Goal: Transaction & Acquisition: Subscribe to service/newsletter

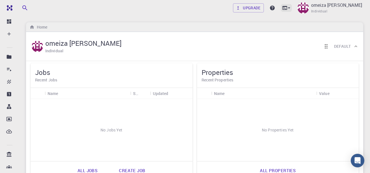
click at [290, 9] on icon at bounding box center [289, 8] width 6 height 6
click at [287, 8] on icon at bounding box center [285, 8] width 6 height 6
click at [287, 10] on icon at bounding box center [284, 8] width 5 height 4
click at [288, 8] on icon at bounding box center [289, 8] width 6 height 6
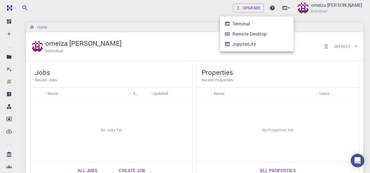
click at [246, 25] on div "Terminal" at bounding box center [241, 23] width 18 height 7
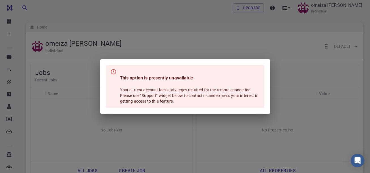
click at [195, 52] on div "This option is presently unavailable Your current account lacks privileges requ…" at bounding box center [185, 86] width 370 height 173
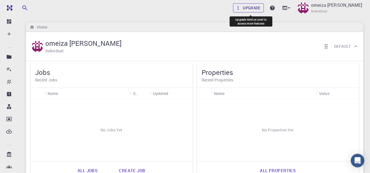
click at [253, 12] on link "Upgrade" at bounding box center [248, 7] width 31 height 9
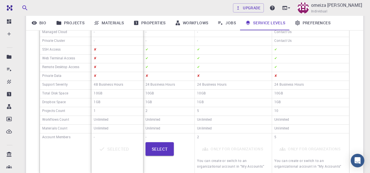
scroll to position [136, 0]
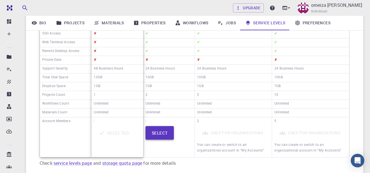
click at [157, 132] on button "Select" at bounding box center [159, 133] width 29 height 14
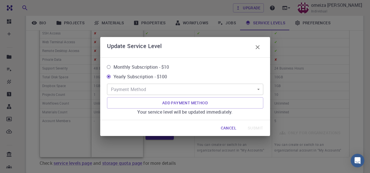
click at [107, 68] on input "Monthly Subscription - $10" at bounding box center [109, 67] width 10 height 10
radio input "true"
click at [107, 68] on input "Monthly Subscription - $10" at bounding box center [109, 67] width 10 height 10
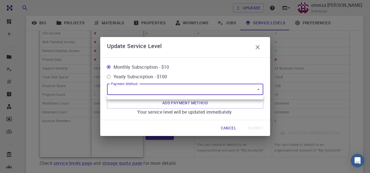
click at [163, 92] on body "Free Dashboard Create New Job New Material Create Material Upload File Import f…" at bounding box center [185, 43] width 370 height 358
click at [260, 89] on div at bounding box center [185, 86] width 370 height 173
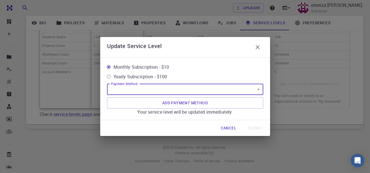
scroll to position [151, 0]
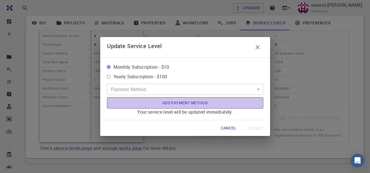
click at [185, 105] on button "Add Payment Method" at bounding box center [185, 102] width 156 height 11
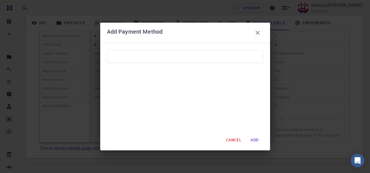
scroll to position [185, 0]
click at [133, 61] on div at bounding box center [185, 56] width 156 height 13
click at [255, 33] on icon "button" at bounding box center [257, 32] width 7 height 7
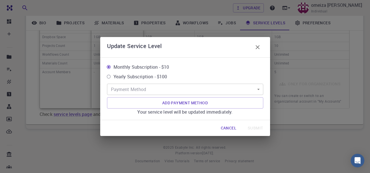
click at [226, 128] on button "Cancel" at bounding box center [228, 127] width 25 height 11
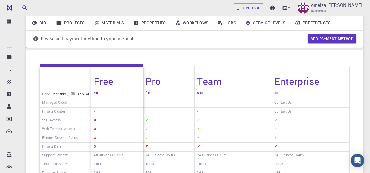
scroll to position [0, 0]
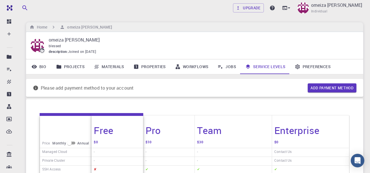
click at [299, 66] on icon at bounding box center [297, 67] width 6 height 6
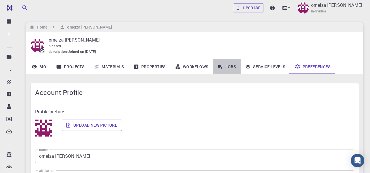
click at [225, 68] on link "Jobs" at bounding box center [227, 66] width 28 height 15
click at [106, 66] on link "Materials" at bounding box center [109, 66] width 40 height 15
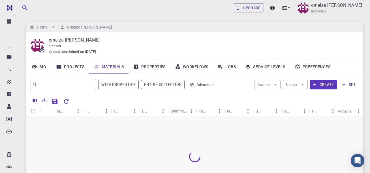
click at [66, 66] on link "Projects" at bounding box center [70, 66] width 38 height 15
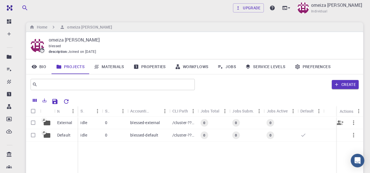
click at [46, 125] on icon at bounding box center [47, 122] width 7 height 5
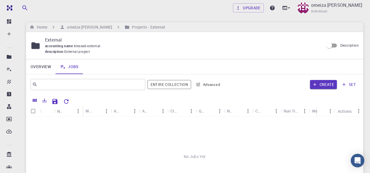
click at [124, 113] on icon "Sort" at bounding box center [125, 111] width 6 height 6
click at [133, 113] on icon "Menu" at bounding box center [135, 111] width 6 height 6
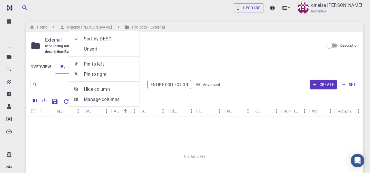
drag, startPoint x: 123, startPoint y: 128, endPoint x: 109, endPoint y: 122, distance: 15.5
click at [123, 128] on div "No Jobs Yet" at bounding box center [194, 157] width 337 height 80
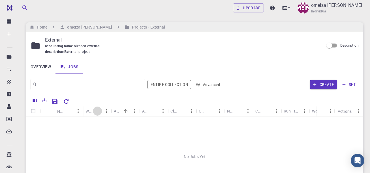
click at [96, 111] on icon "Sort" at bounding box center [97, 111] width 6 height 6
click at [332, 47] on input "Description" at bounding box center [329, 45] width 32 height 11
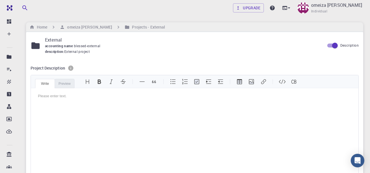
click at [325, 46] on input "Description" at bounding box center [334, 45] width 32 height 11
checkbox input "false"
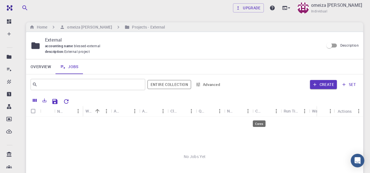
click at [260, 111] on div "Cores" at bounding box center [258, 110] width 7 height 11
click at [202, 112] on div "Queue" at bounding box center [202, 110] width 7 height 11
